Goal: Find specific page/section: Find specific page/section

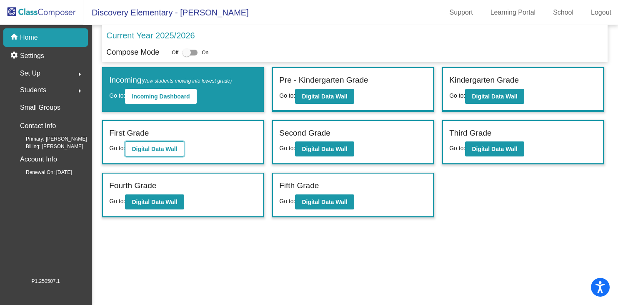
click at [151, 148] on b "Digital Data Wall" at bounding box center [154, 149] width 45 height 7
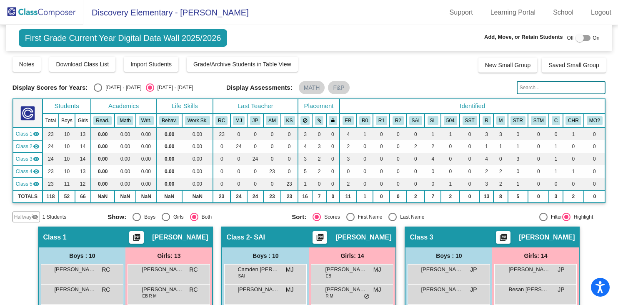
click at [26, 216] on span "Hallway" at bounding box center [23, 217] width 18 height 8
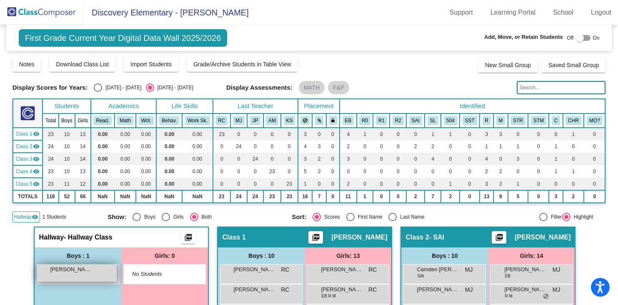
click at [73, 272] on span "[PERSON_NAME]" at bounding box center [71, 269] width 42 height 8
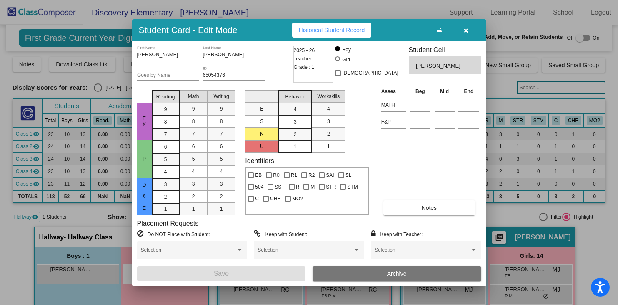
click at [467, 28] on icon "button" at bounding box center [466, 31] width 5 height 6
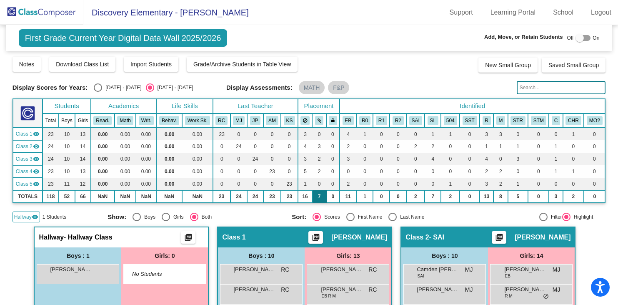
scroll to position [9, 0]
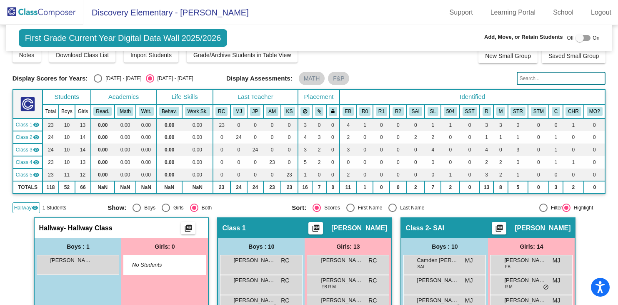
click at [96, 78] on div "Select an option" at bounding box center [98, 78] width 8 height 8
click at [98, 83] on input "[DATE] - [DATE]" at bounding box center [98, 83] width 0 height 0
radio input "true"
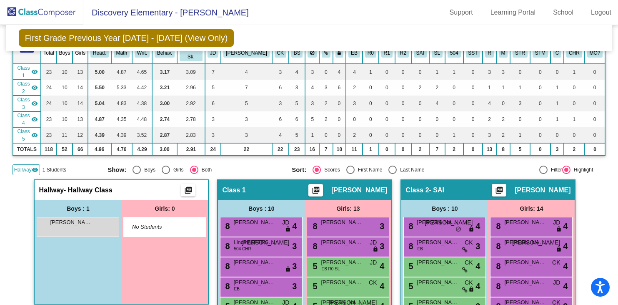
scroll to position [72, 0]
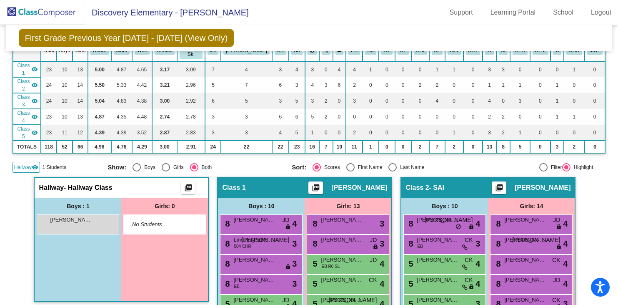
drag, startPoint x: 72, startPoint y: 202, endPoint x: 145, endPoint y: 273, distance: 101.8
click at [145, 273] on div "Boys : 1 [PERSON_NAME] lock do_not_disturb_alt Girls: 0 No Students" at bounding box center [121, 249] width 173 height 103
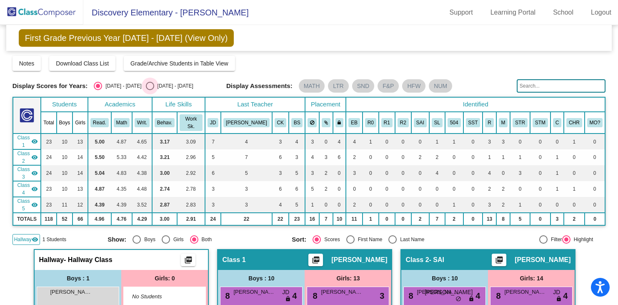
click at [146, 84] on div "Select an option" at bounding box center [150, 86] width 8 height 8
click at [150, 90] on input "[DATE] - [DATE]" at bounding box center [150, 90] width 0 height 0
radio input "true"
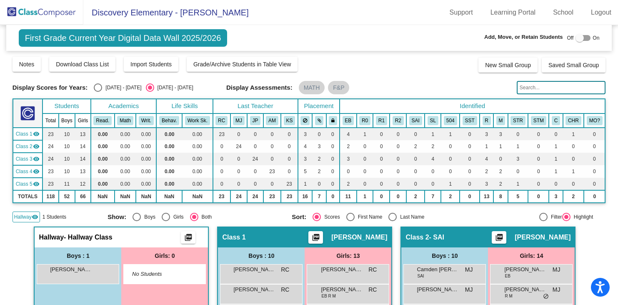
click at [577, 39] on div at bounding box center [580, 38] width 8 height 8
checkbox input "true"
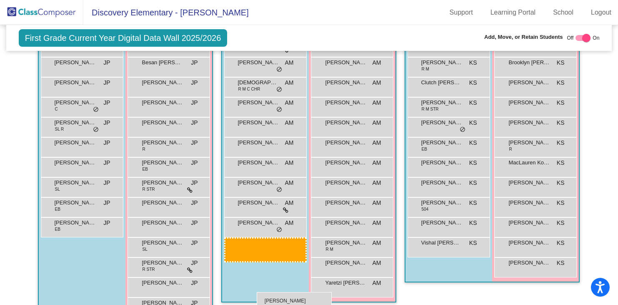
scroll to position [595, 0]
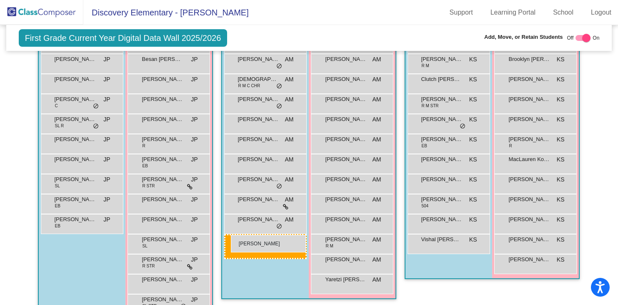
drag, startPoint x: 63, startPoint y: 81, endPoint x: 231, endPoint y: 234, distance: 227.3
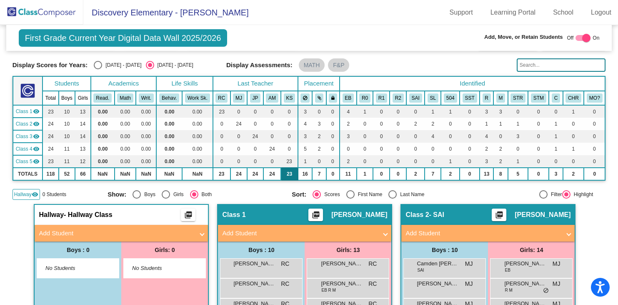
scroll to position [0, 0]
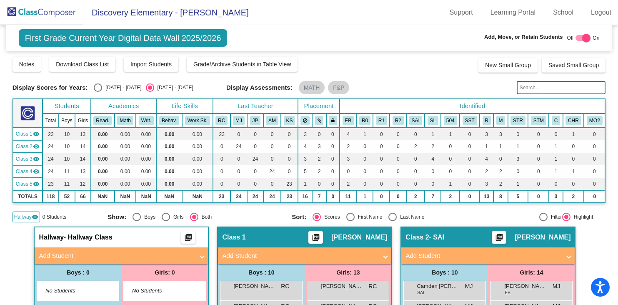
click at [532, 86] on input "text" at bounding box center [561, 87] width 89 height 13
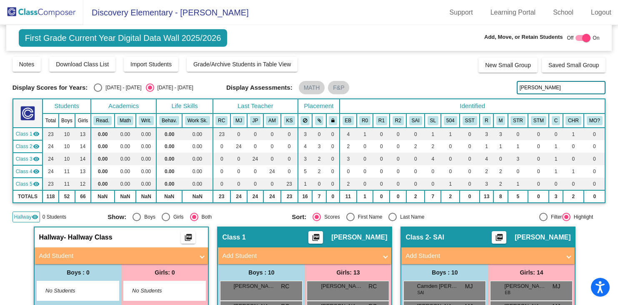
click at [523, 88] on input "[PERSON_NAME]" at bounding box center [561, 87] width 89 height 13
type input "[PERSON_NAME]"
click at [45, 13] on img at bounding box center [41, 12] width 83 height 25
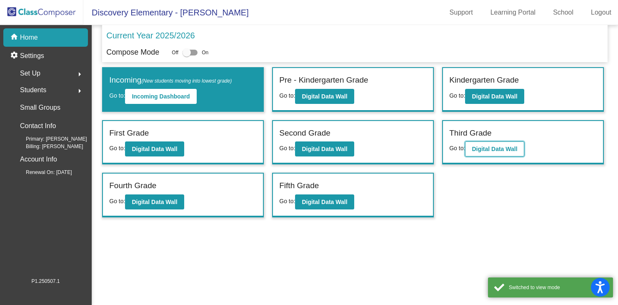
click at [488, 147] on b "Digital Data Wall" at bounding box center [494, 149] width 45 height 7
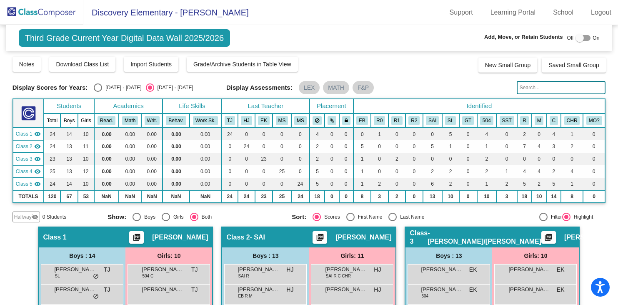
click at [46, 13] on img at bounding box center [41, 12] width 83 height 25
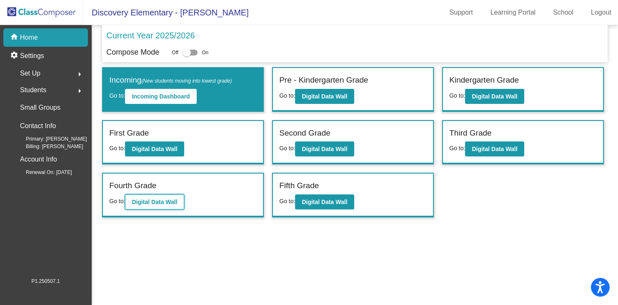
click at [167, 199] on b "Digital Data Wall" at bounding box center [154, 202] width 45 height 7
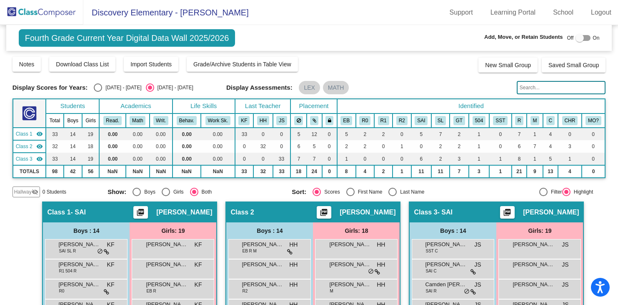
click at [558, 88] on input "text" at bounding box center [561, 87] width 89 height 13
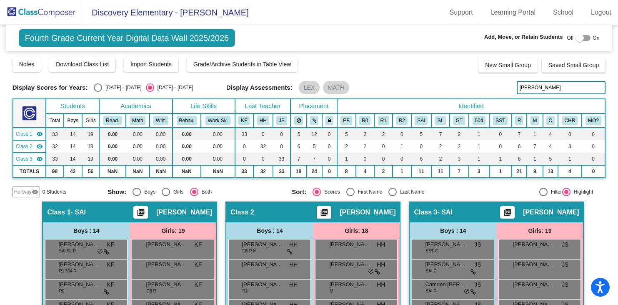
click at [522, 88] on input "[PERSON_NAME]" at bounding box center [561, 87] width 89 height 13
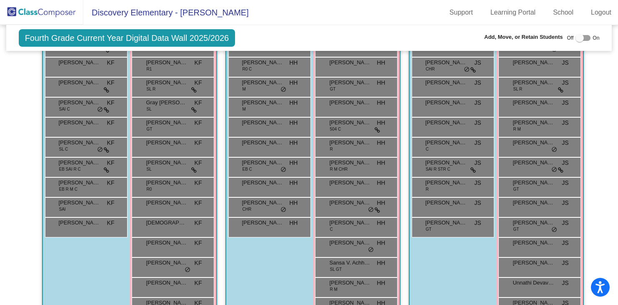
scroll to position [327, 0]
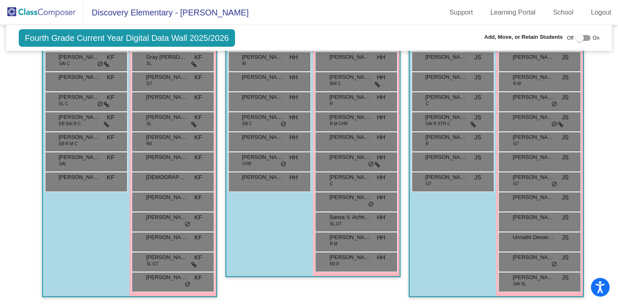
click at [0, 0] on div "Boys : 14 [PERSON_NAME] SST C JS lock do_not_disturb_alt [PERSON_NAME] SAI C JS…" at bounding box center [0, 0] width 0 height 0
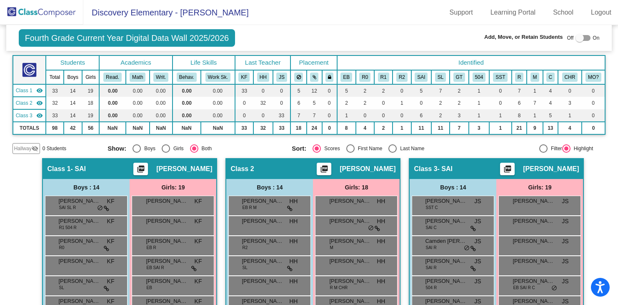
scroll to position [0, 0]
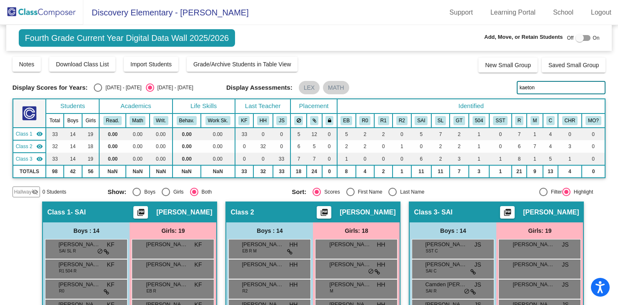
drag, startPoint x: 534, startPoint y: 89, endPoint x: 514, endPoint y: 88, distance: 20.4
click at [517, 89] on input "kaeton" at bounding box center [561, 87] width 89 height 13
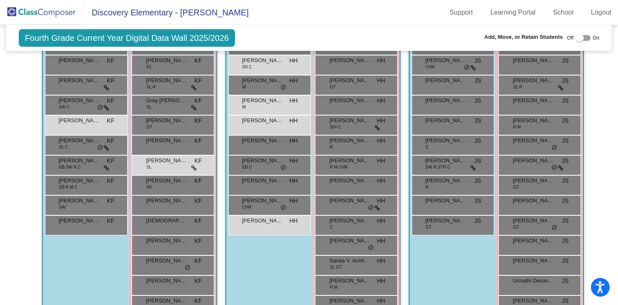
scroll to position [282, 0]
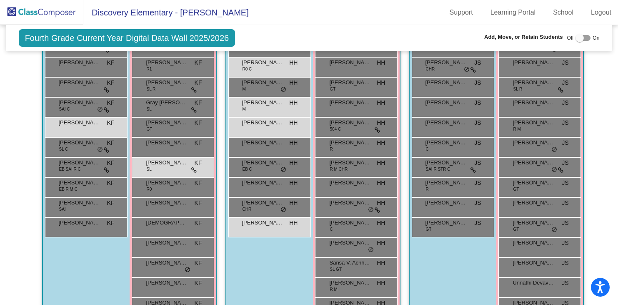
type input "Ke"
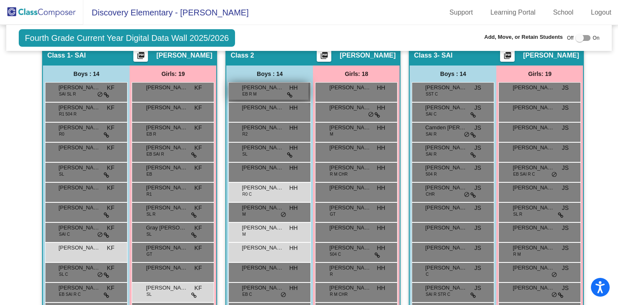
scroll to position [171, 0]
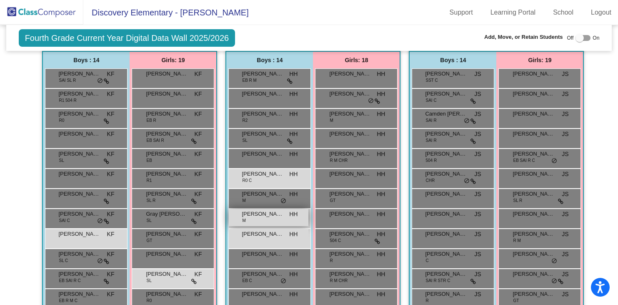
click at [267, 219] on div "[PERSON_NAME] [PERSON_NAME] M HH lock do_not_disturb_alt" at bounding box center [269, 217] width 80 height 17
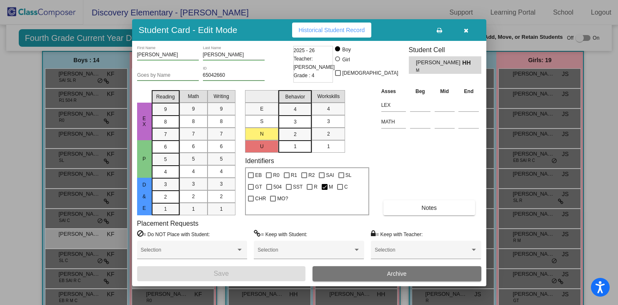
click at [465, 28] on icon "button" at bounding box center [466, 31] width 5 height 6
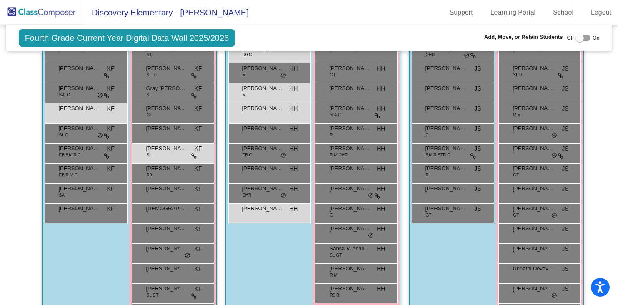
scroll to position [297, 0]
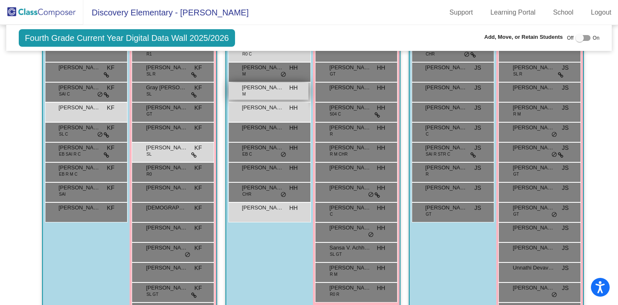
click at [270, 88] on span "[PERSON_NAME] [PERSON_NAME]" at bounding box center [263, 87] width 42 height 8
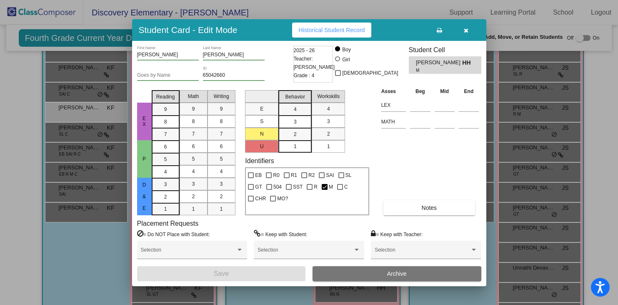
click at [469, 28] on button "button" at bounding box center [466, 30] width 27 height 15
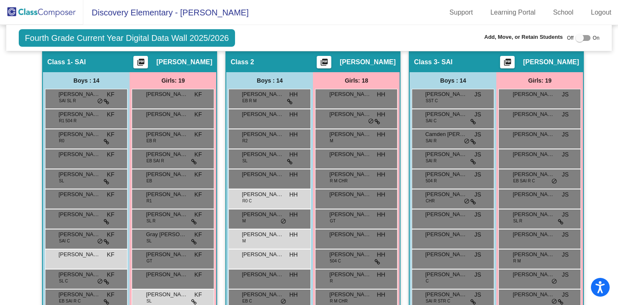
scroll to position [155, 0]
